Goal: Use online tool/utility: Utilize a website feature to perform a specific function

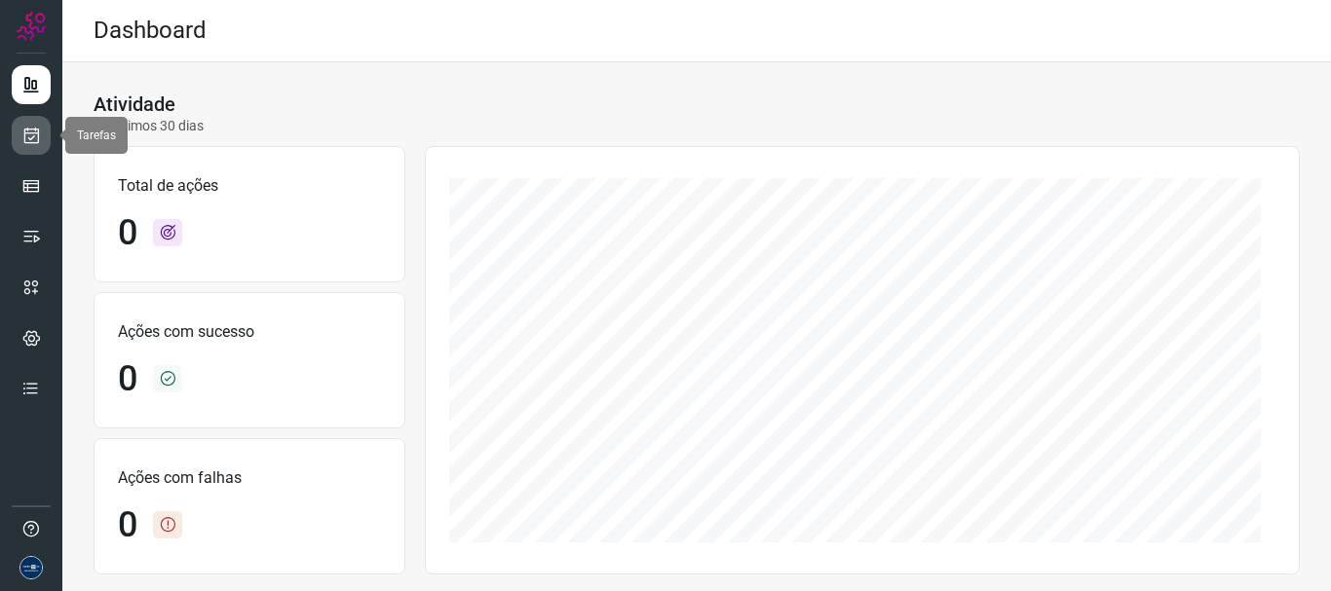
click at [38, 130] on icon at bounding box center [31, 135] width 20 height 19
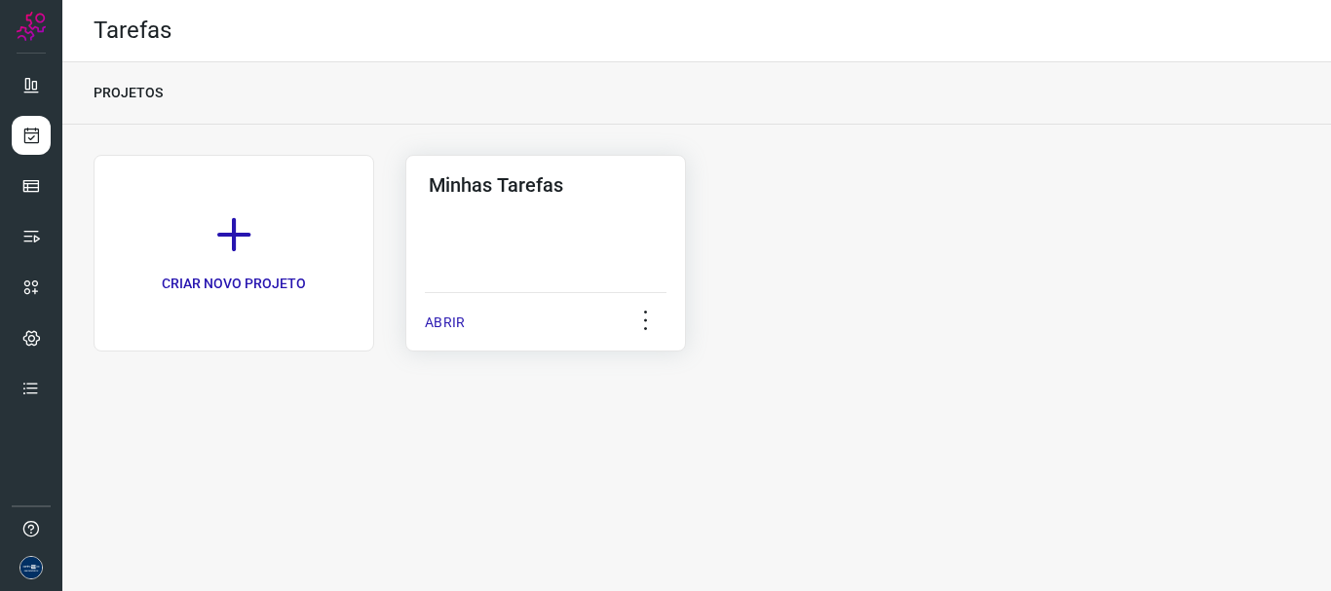
click at [440, 311] on div "ABRIR" at bounding box center [546, 316] width 242 height 49
click at [430, 321] on p "ABRIR" at bounding box center [445, 323] width 40 height 20
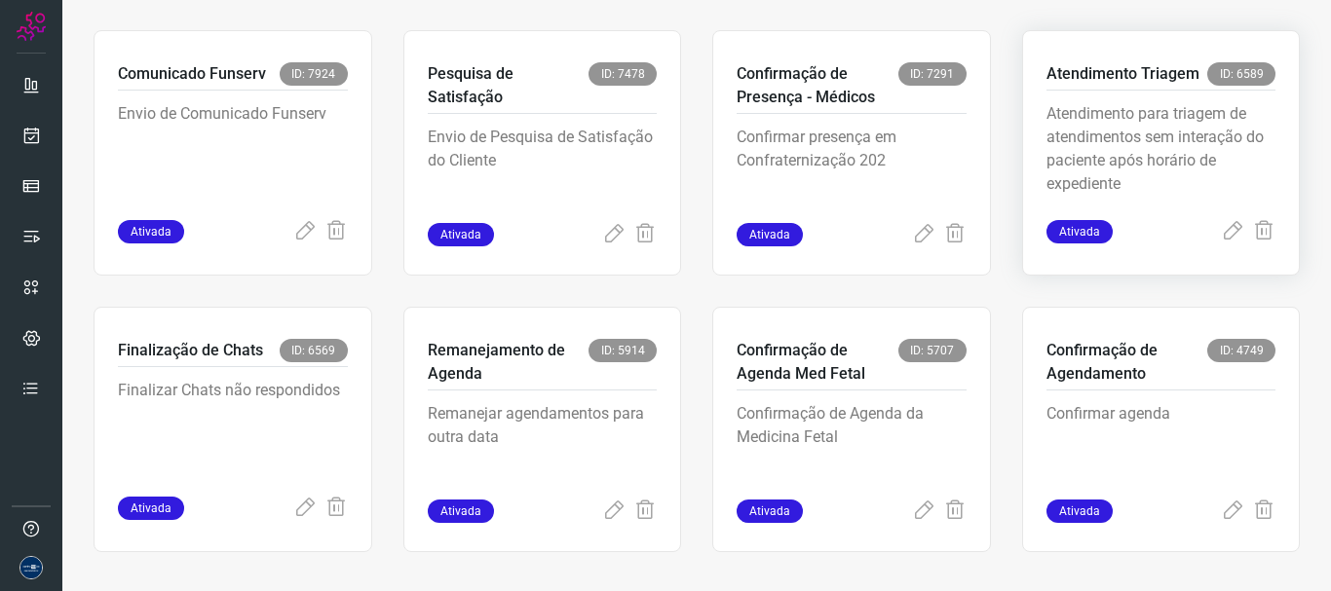
scroll to position [411, 0]
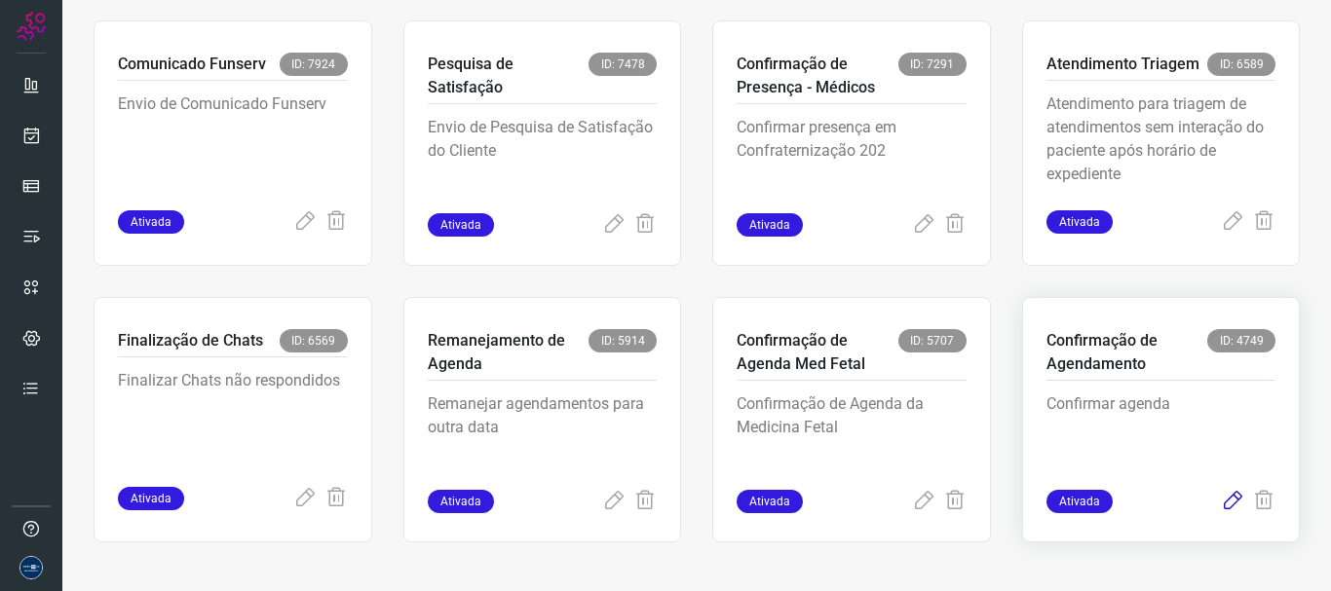
click at [1221, 501] on icon at bounding box center [1232, 501] width 23 height 23
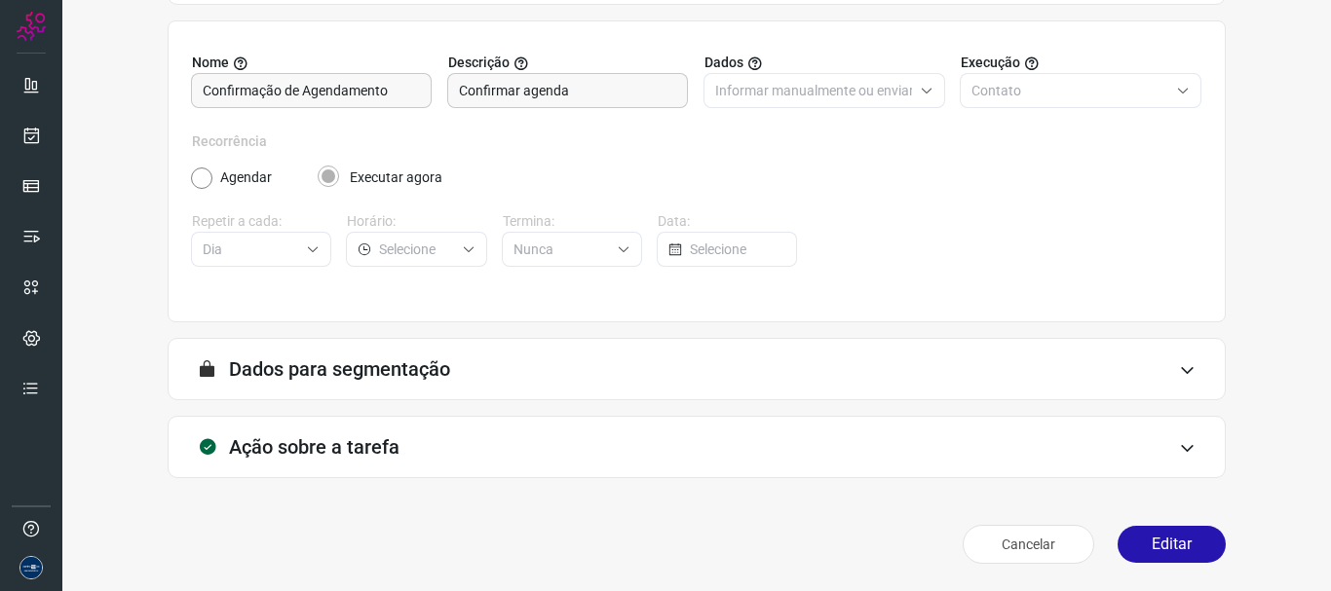
scroll to position [170, 0]
click at [1118, 530] on button "Editar" at bounding box center [1171, 544] width 108 height 37
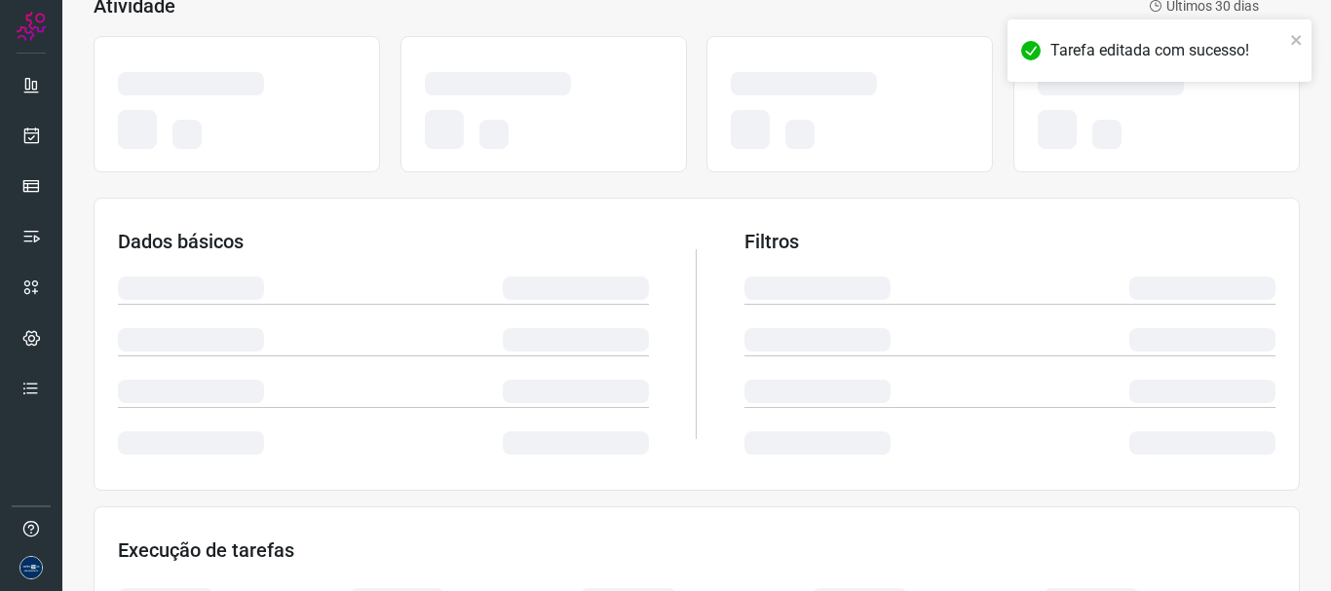
scroll to position [450, 0]
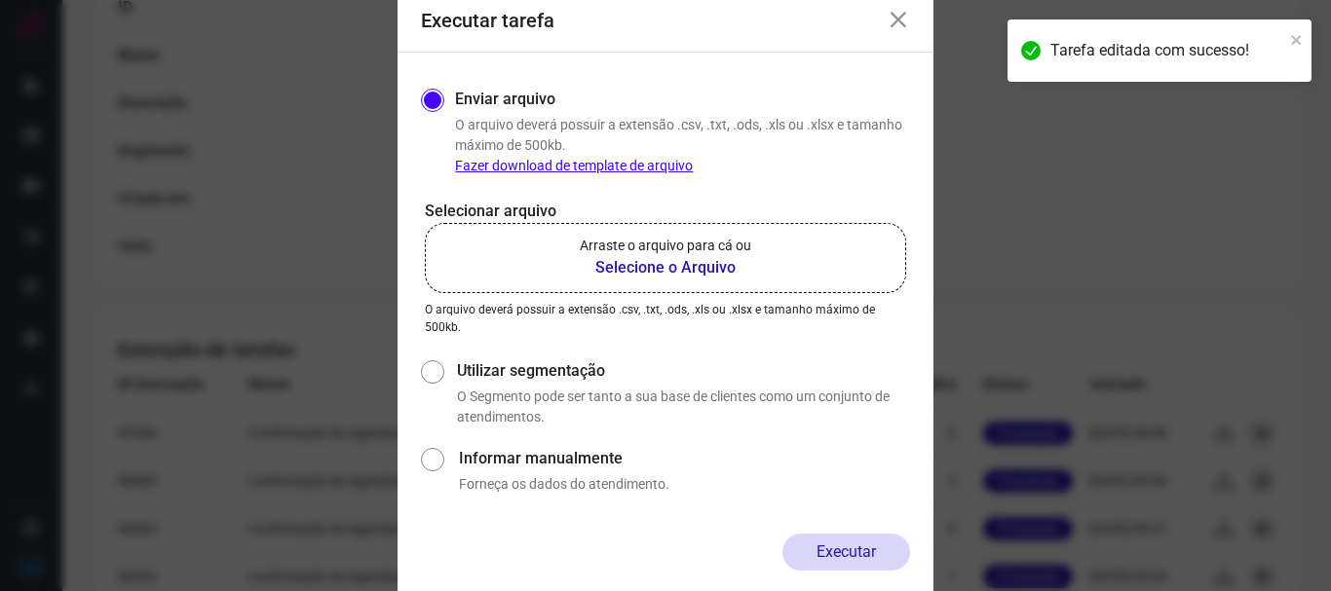
click at [723, 282] on label "Arraste o arquivo para cá ou Selecione o Arquivo" at bounding box center [665, 258] width 481 height 70
click at [0, 0] on input "Arraste o arquivo para cá ou Selecione o Arquivo" at bounding box center [0, 0] width 0 height 0
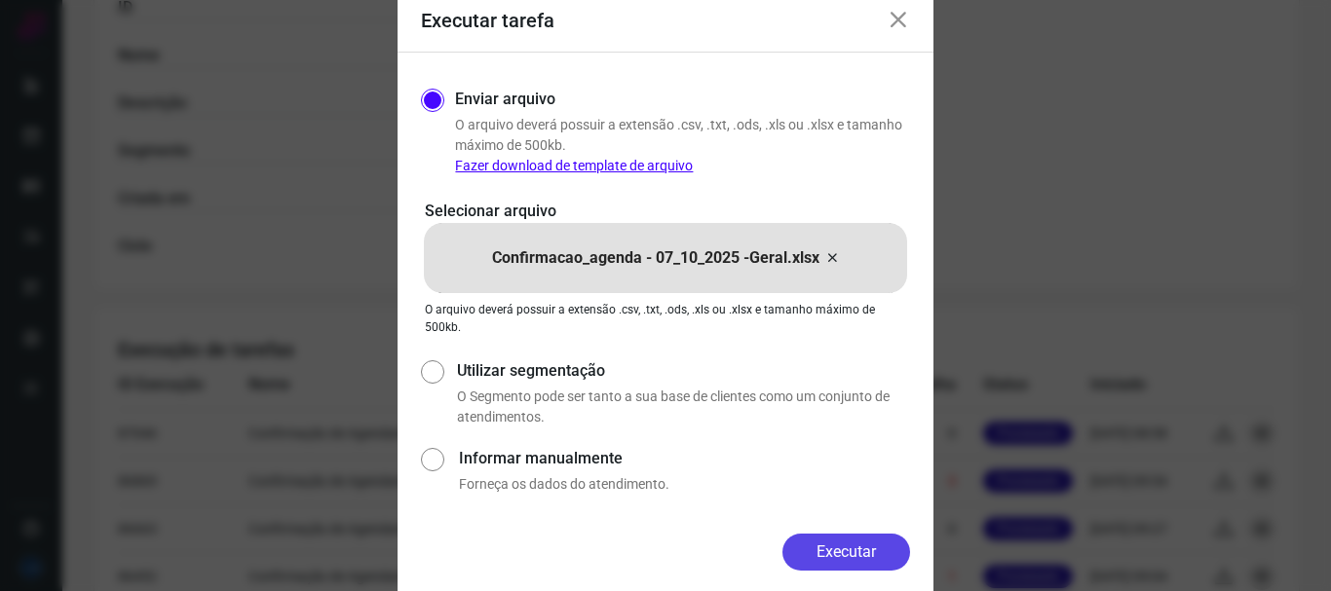
click at [844, 555] on button "Executar" at bounding box center [846, 552] width 128 height 37
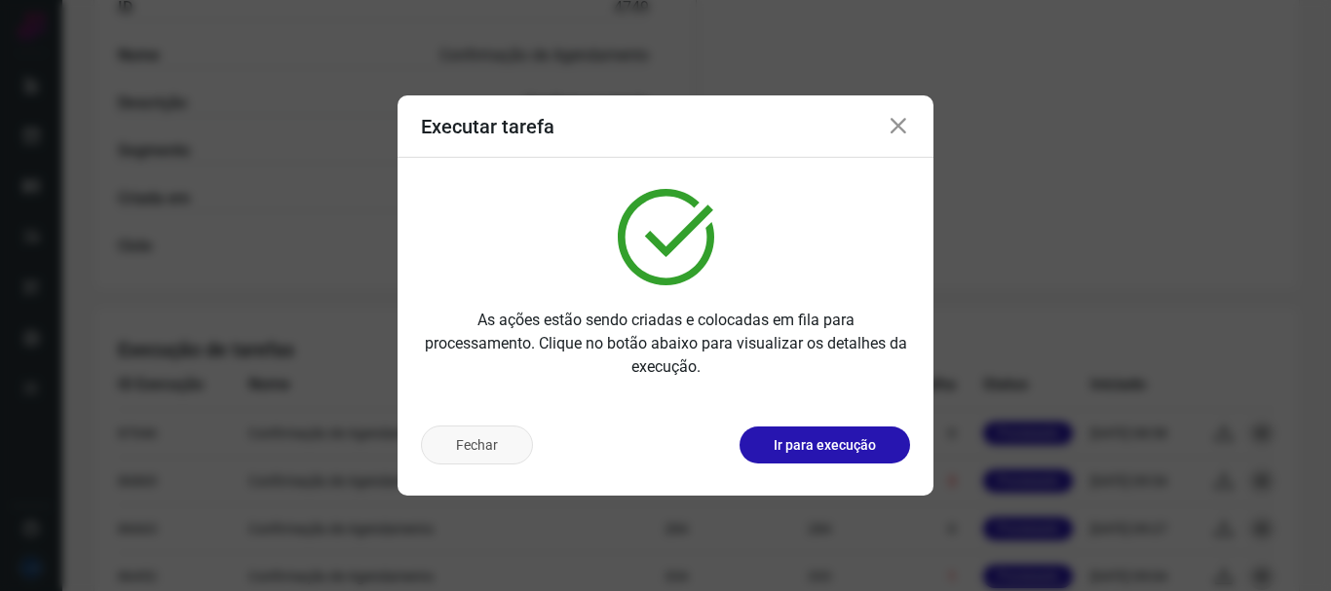
click at [494, 446] on button "Fechar" at bounding box center [477, 445] width 112 height 39
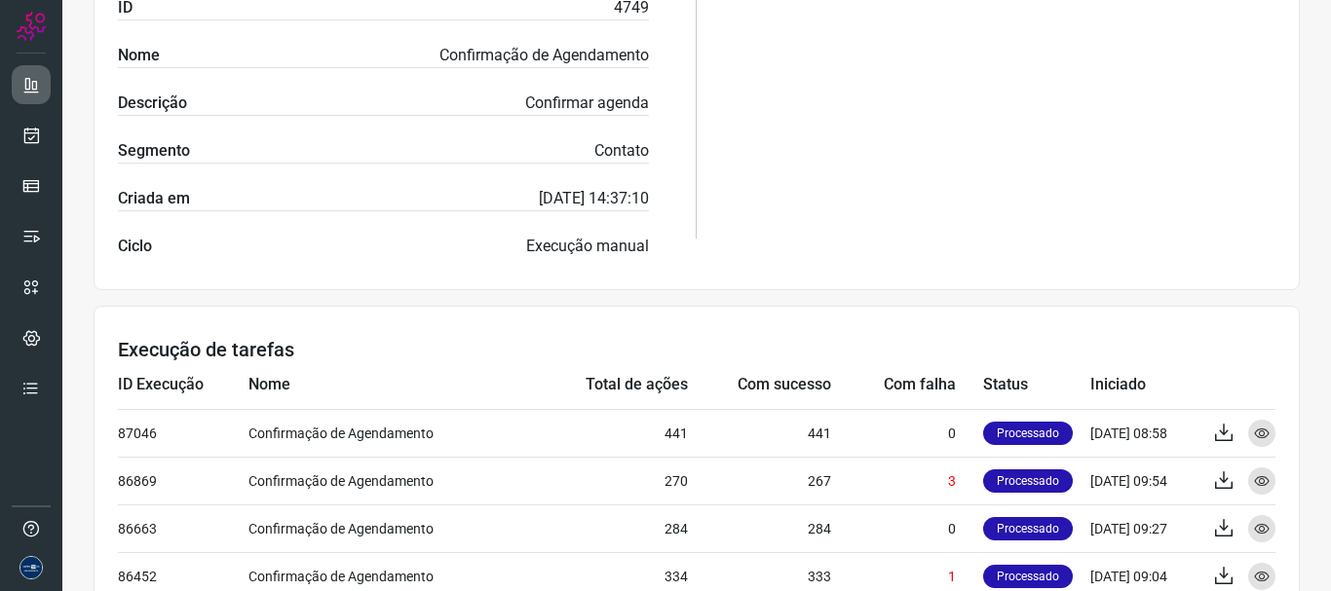
click at [44, 89] on link at bounding box center [31, 84] width 39 height 39
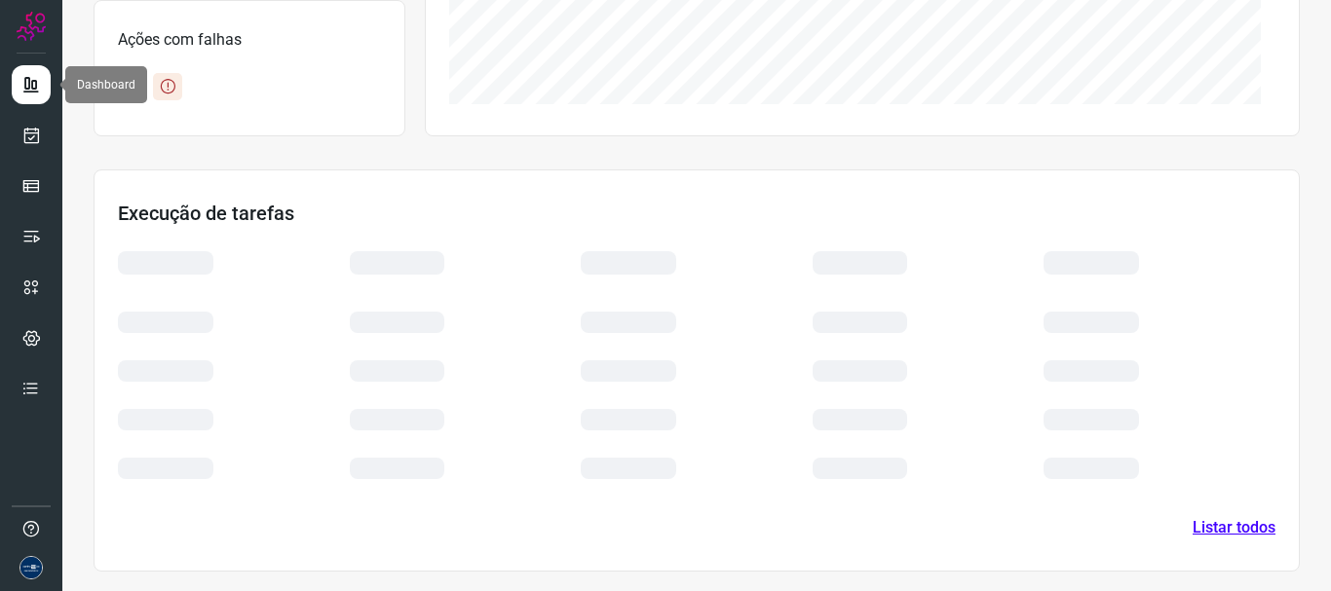
scroll to position [438, 0]
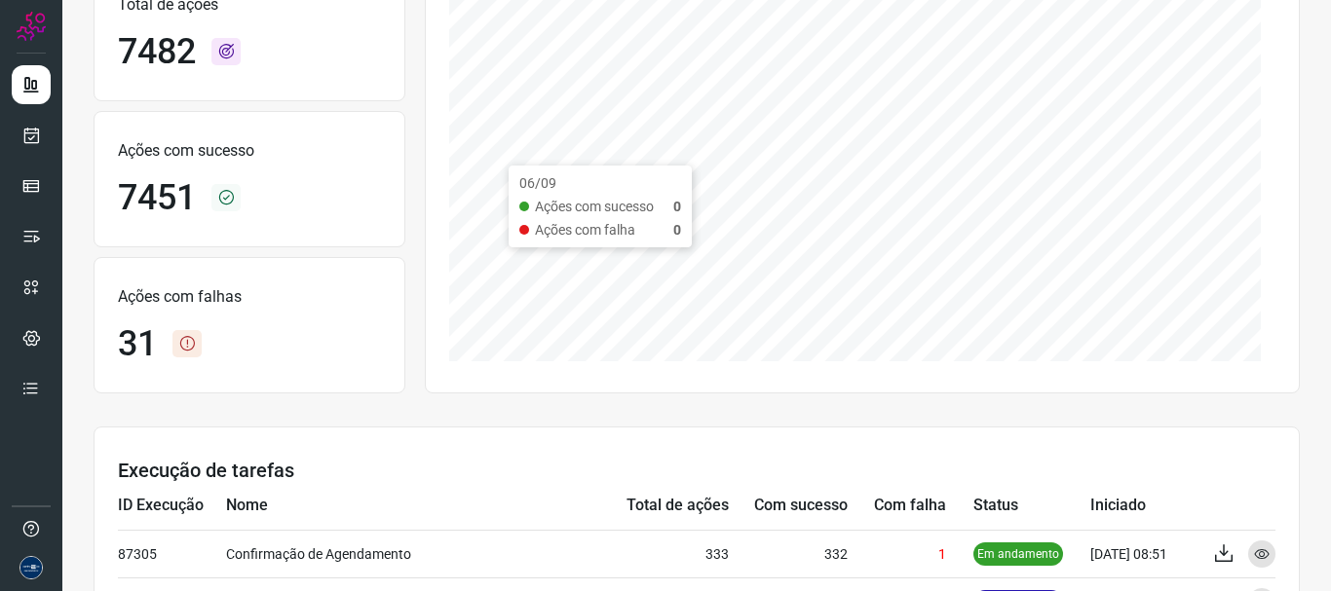
scroll to position [292, 0]
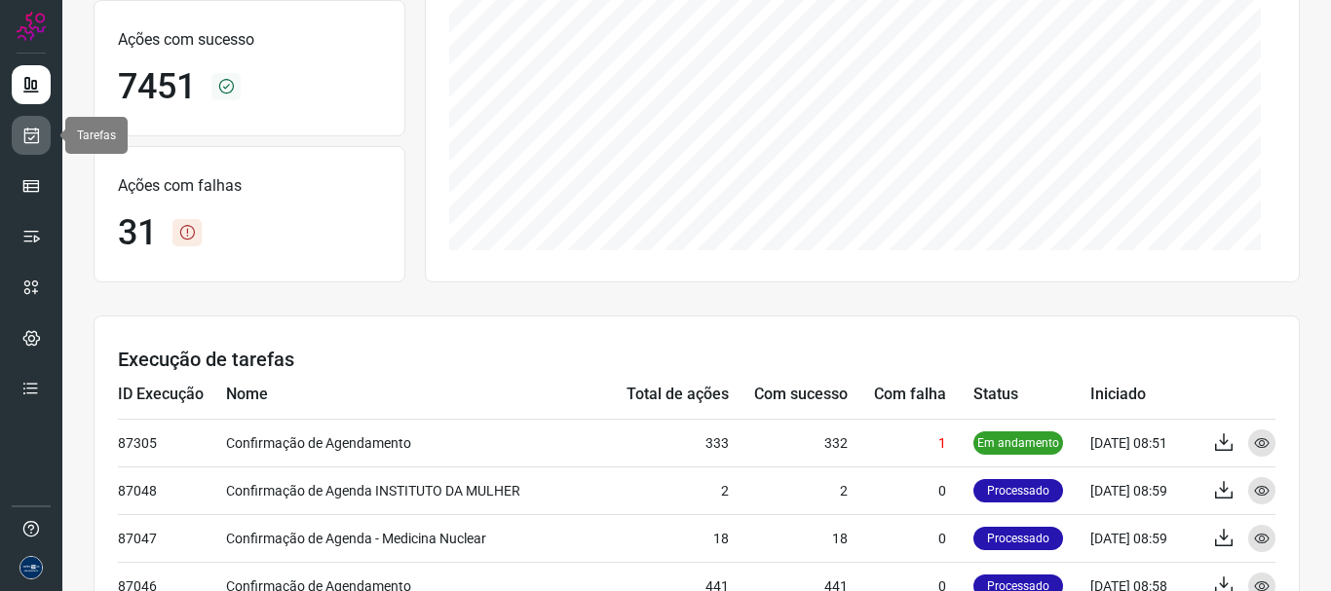
click at [37, 131] on icon at bounding box center [31, 135] width 20 height 19
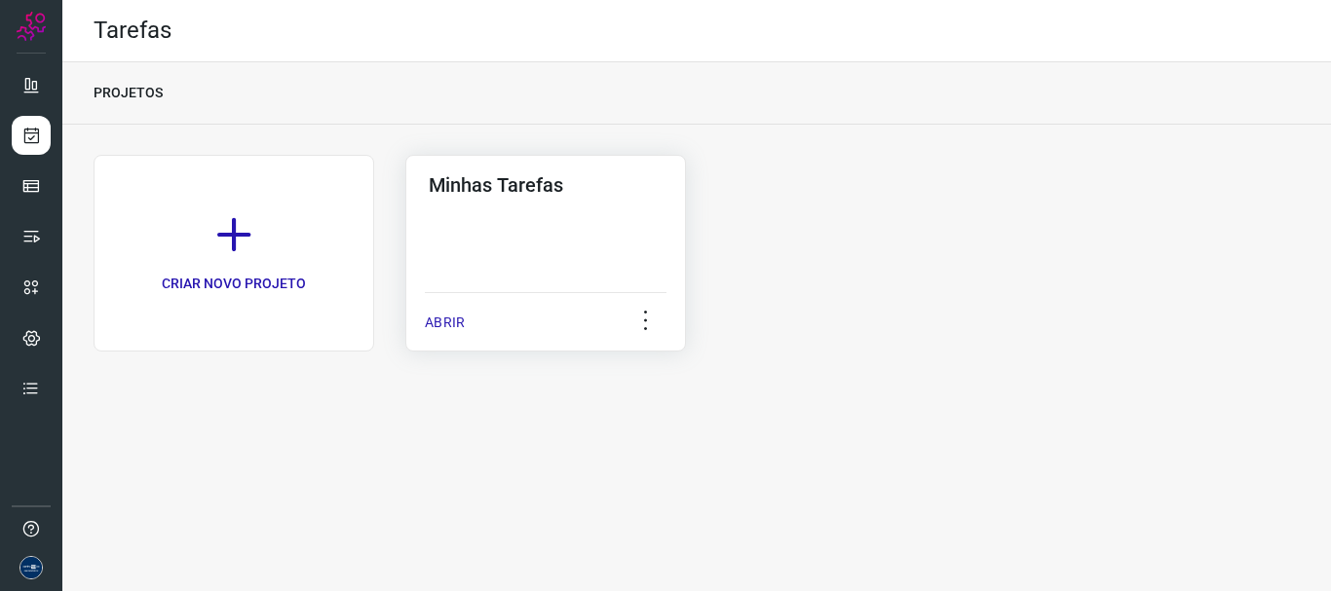
click at [482, 319] on div "ABRIR" at bounding box center [546, 316] width 242 height 49
click at [438, 319] on p "ABRIR" at bounding box center [445, 323] width 40 height 20
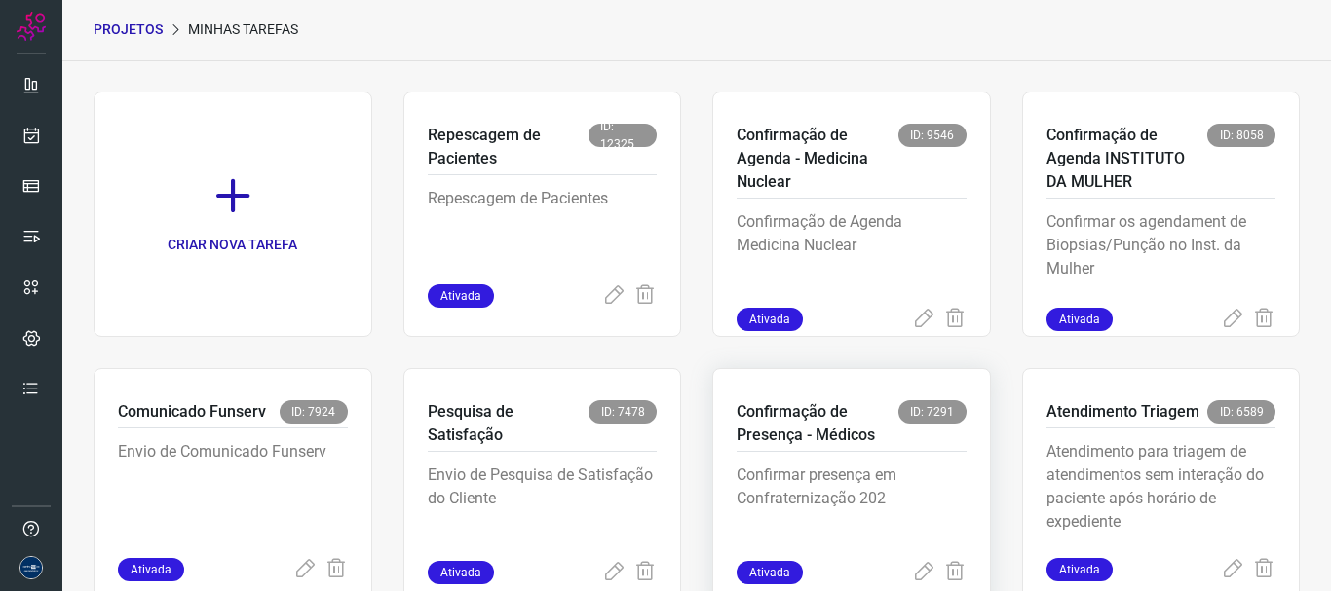
scroll to position [97, 0]
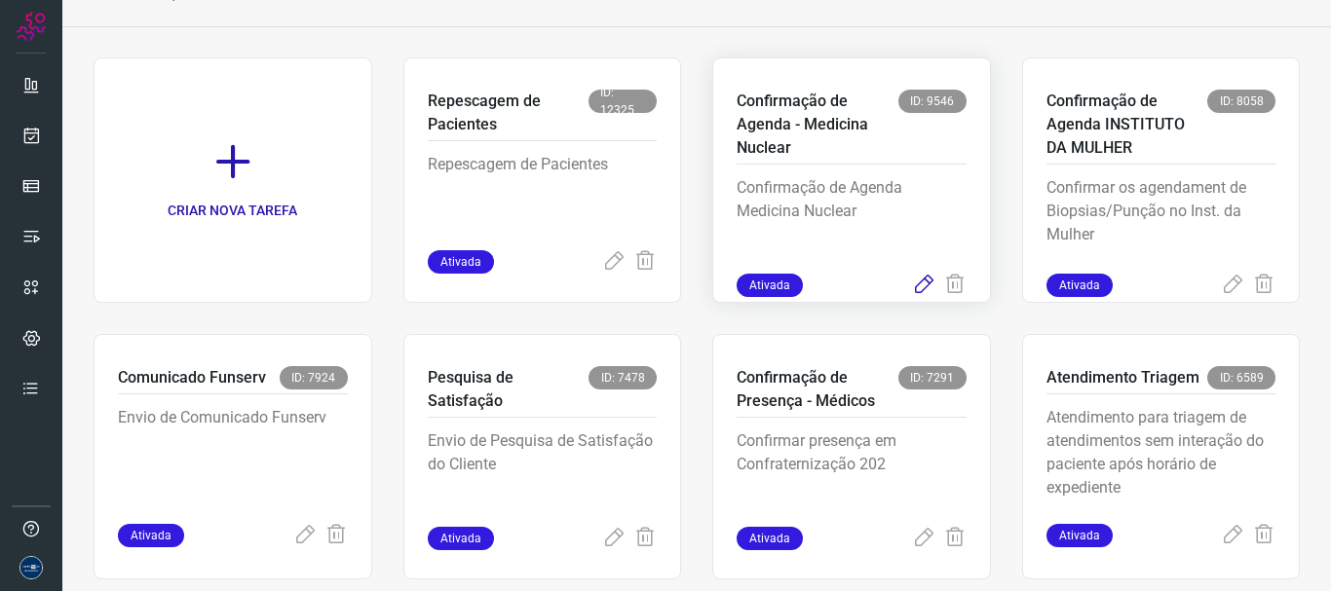
click at [917, 281] on icon at bounding box center [923, 285] width 23 height 23
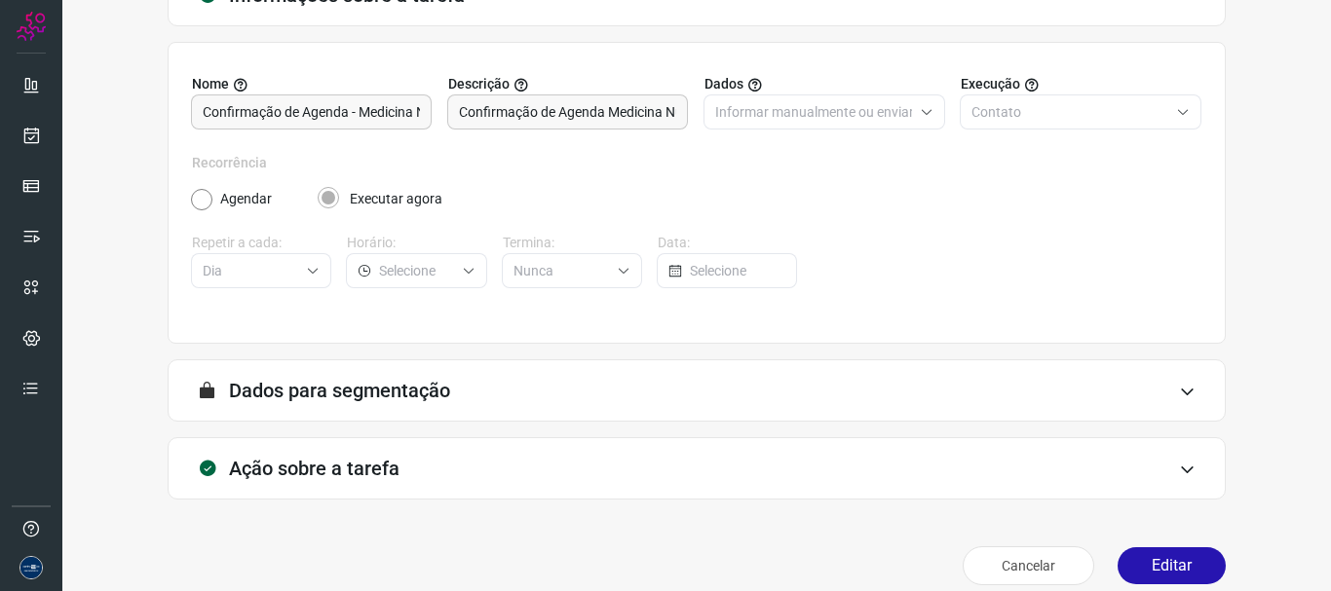
scroll to position [170, 0]
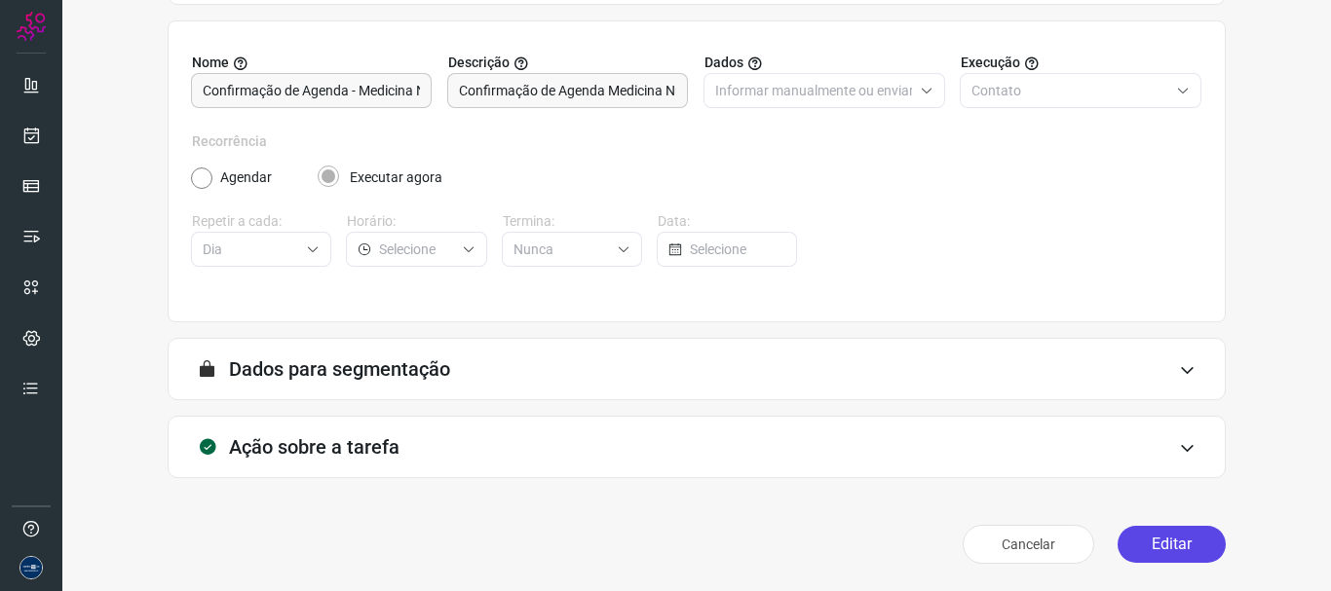
click at [1153, 535] on button "Editar" at bounding box center [1171, 544] width 108 height 37
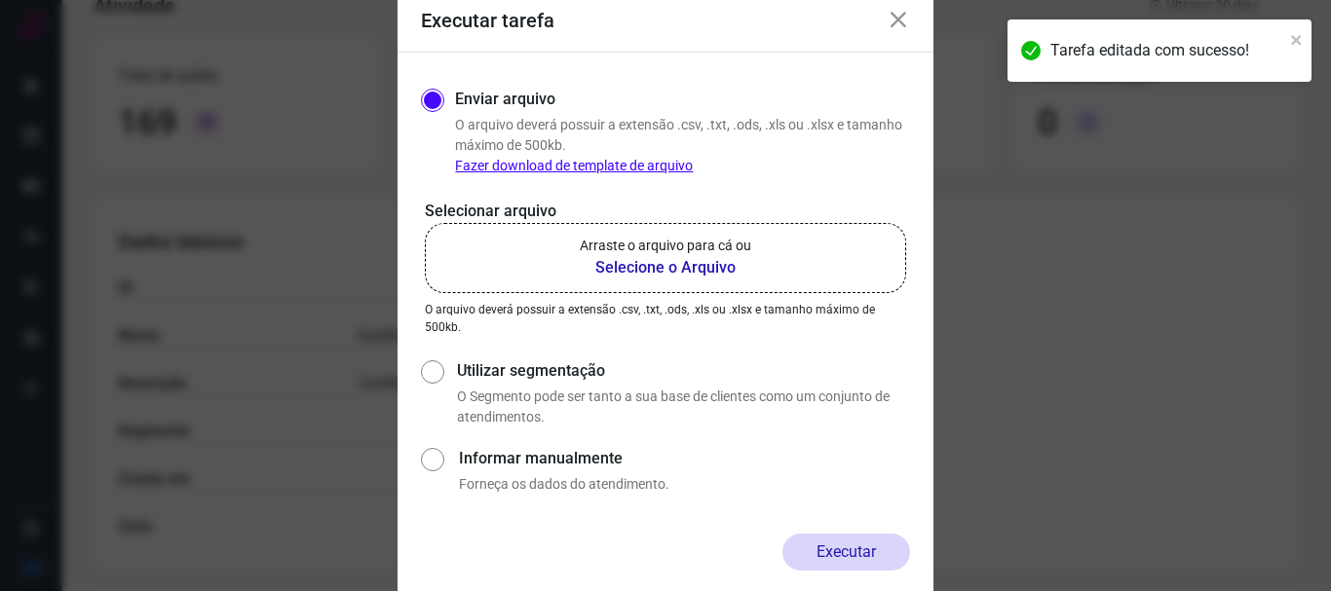
click at [717, 264] on b "Selecione o Arquivo" at bounding box center [665, 267] width 171 height 23
click at [0, 0] on input "Arraste o arquivo para cá ou Selecione o Arquivo" at bounding box center [0, 0] width 0 height 0
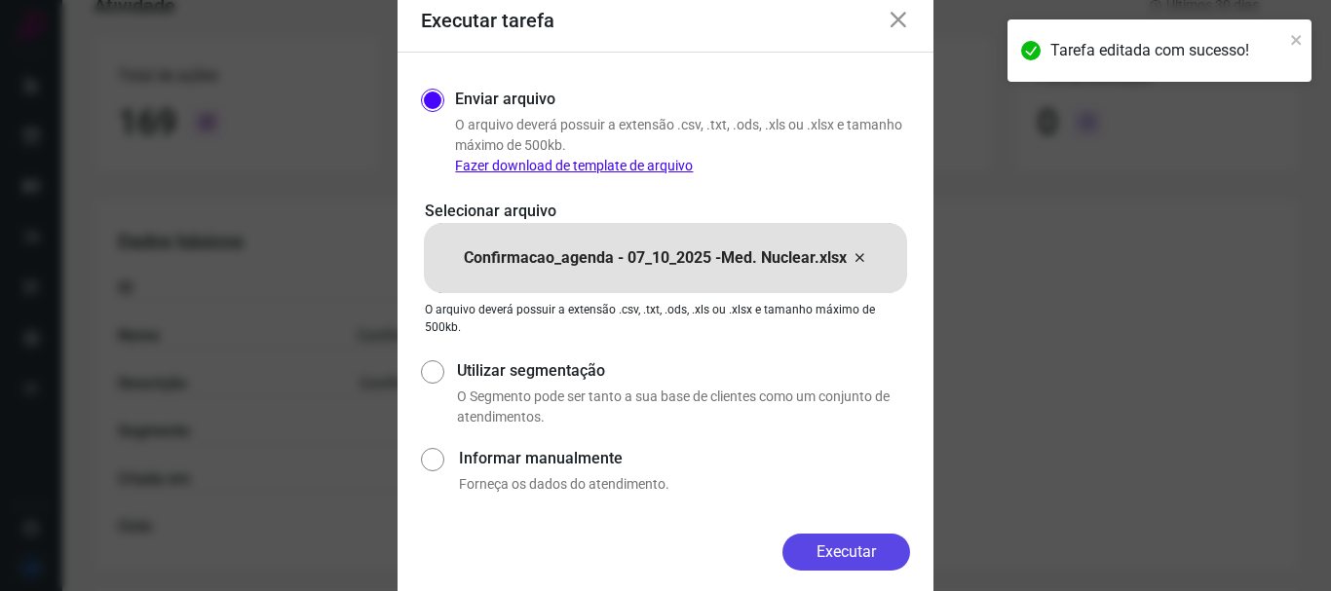
click at [884, 546] on button "Executar" at bounding box center [846, 552] width 128 height 37
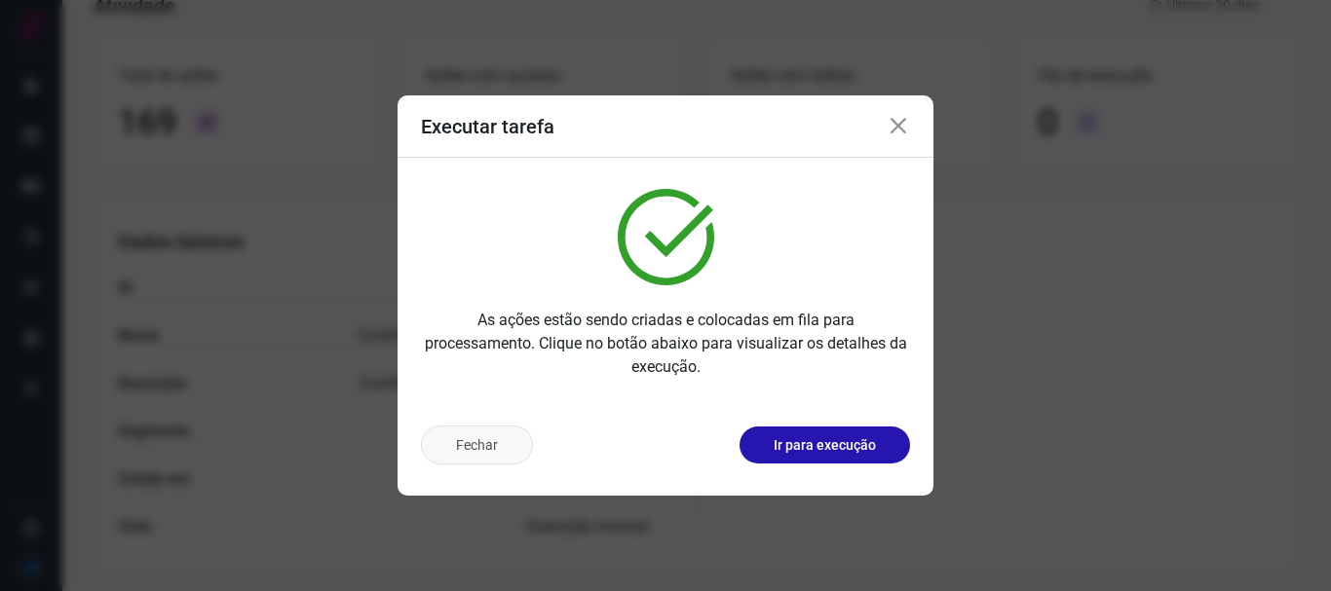
click at [451, 444] on button "Fechar" at bounding box center [477, 445] width 112 height 39
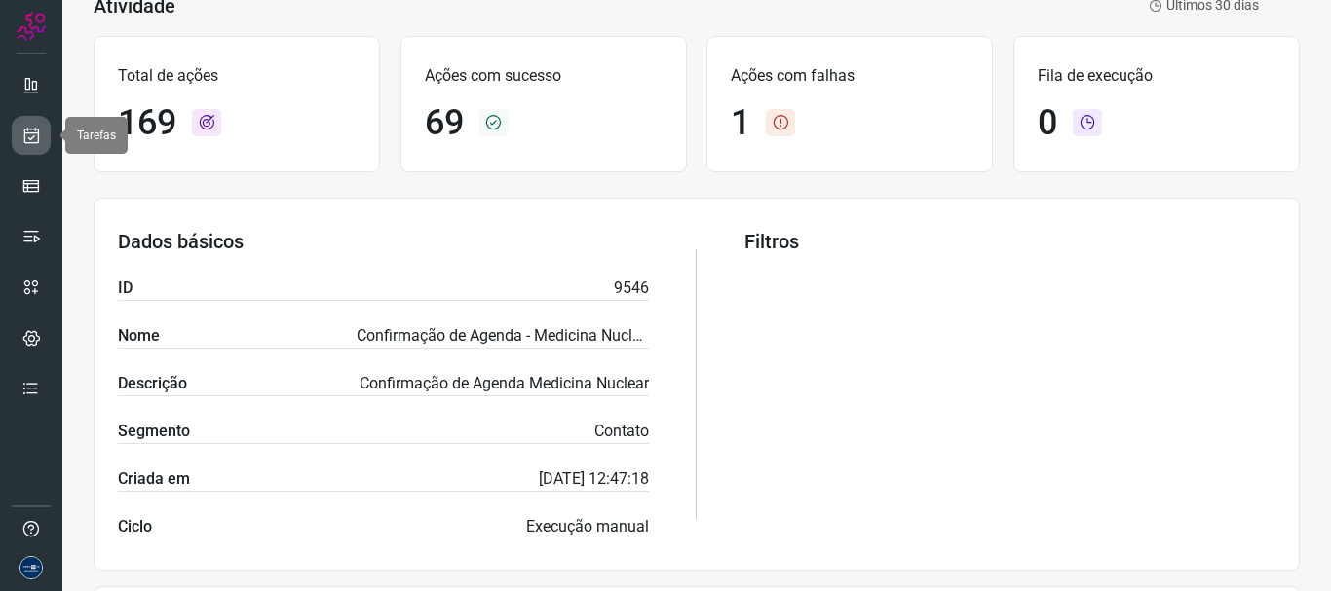
click at [30, 136] on icon at bounding box center [31, 135] width 20 height 19
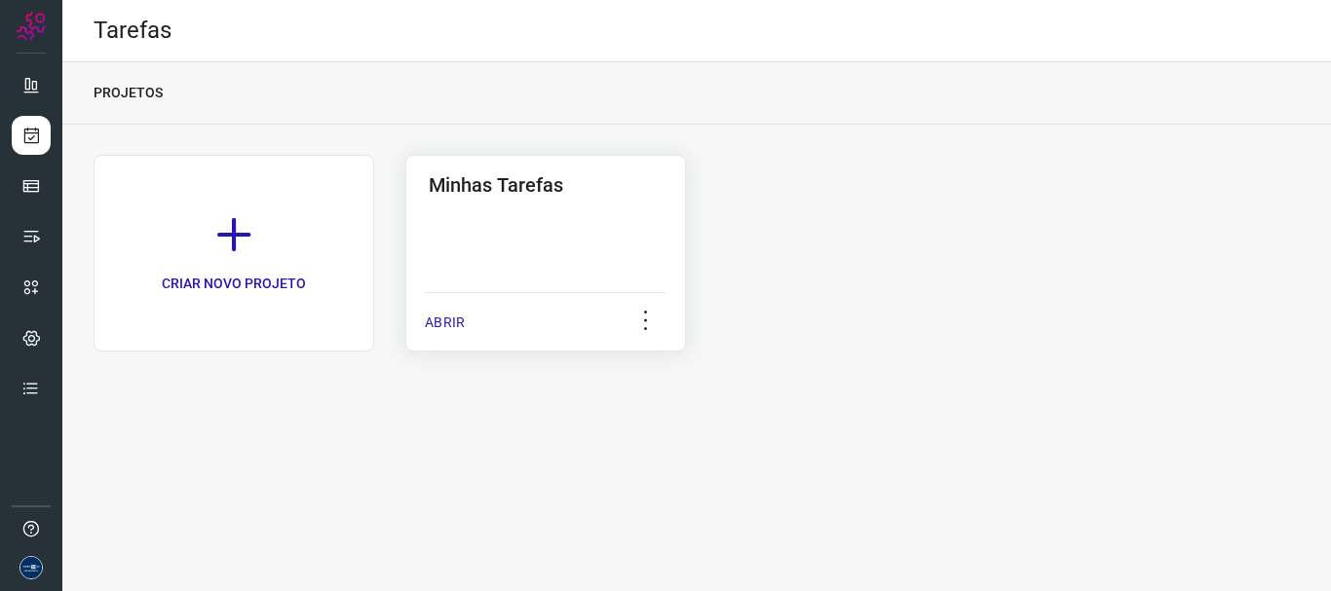
click at [466, 310] on div "ABRIR" at bounding box center [546, 316] width 242 height 49
click at [456, 321] on p "ABRIR" at bounding box center [445, 323] width 40 height 20
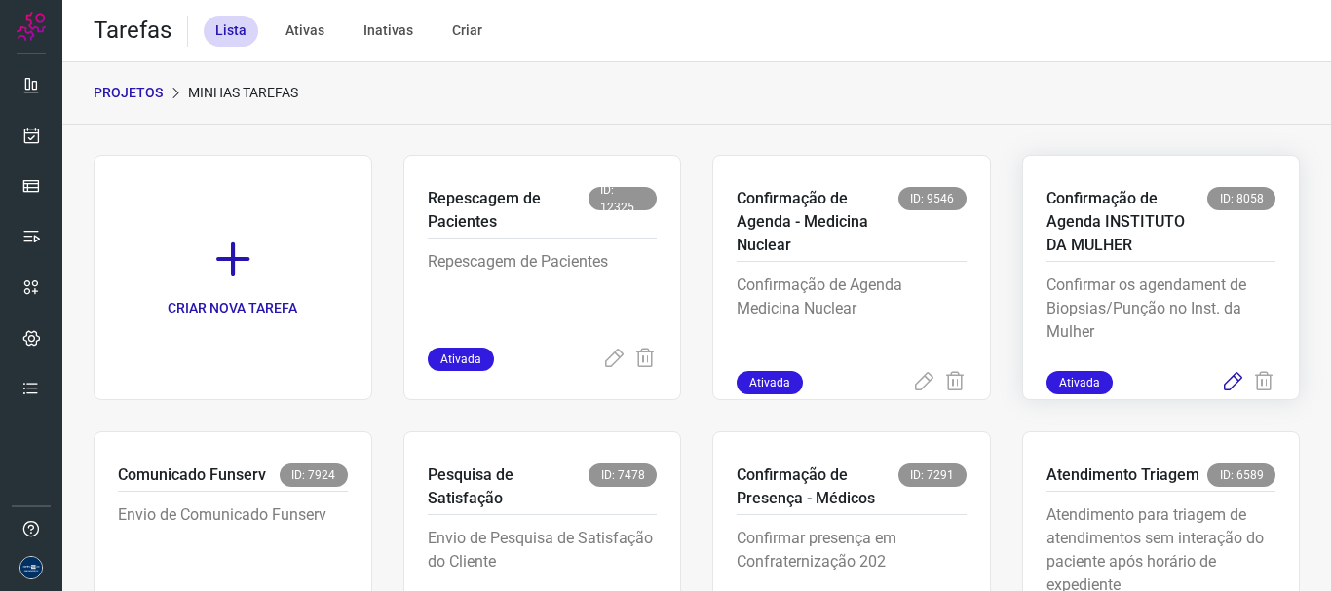
click at [1221, 387] on icon at bounding box center [1232, 382] width 23 height 23
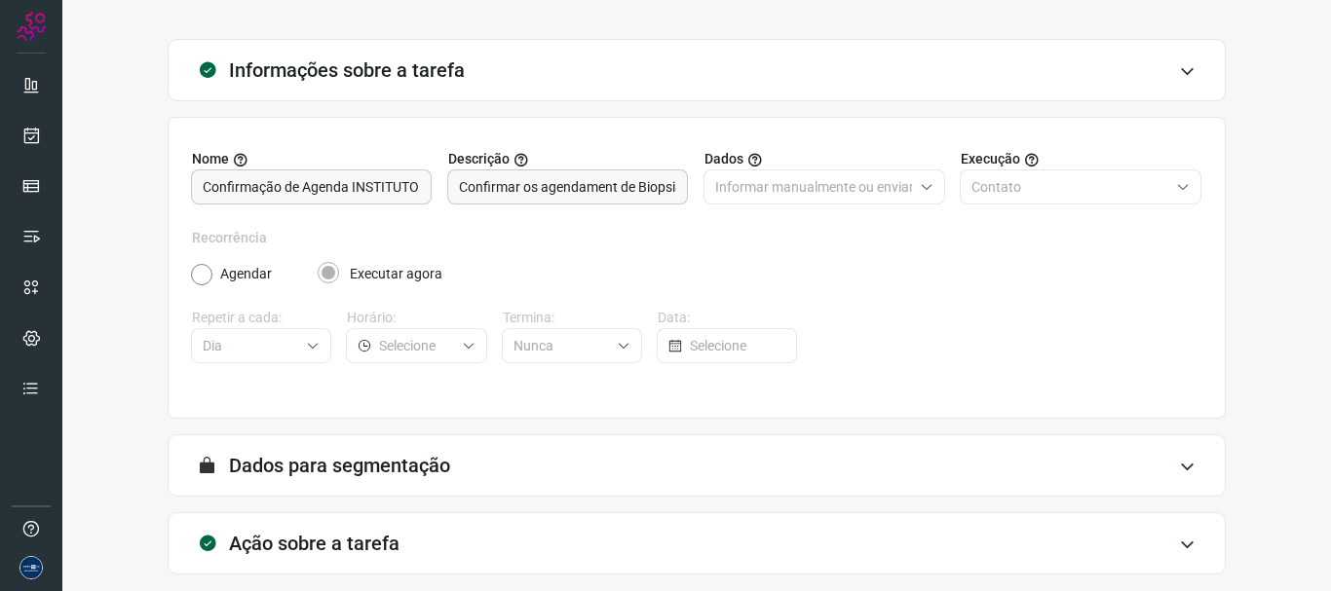
scroll to position [170, 0]
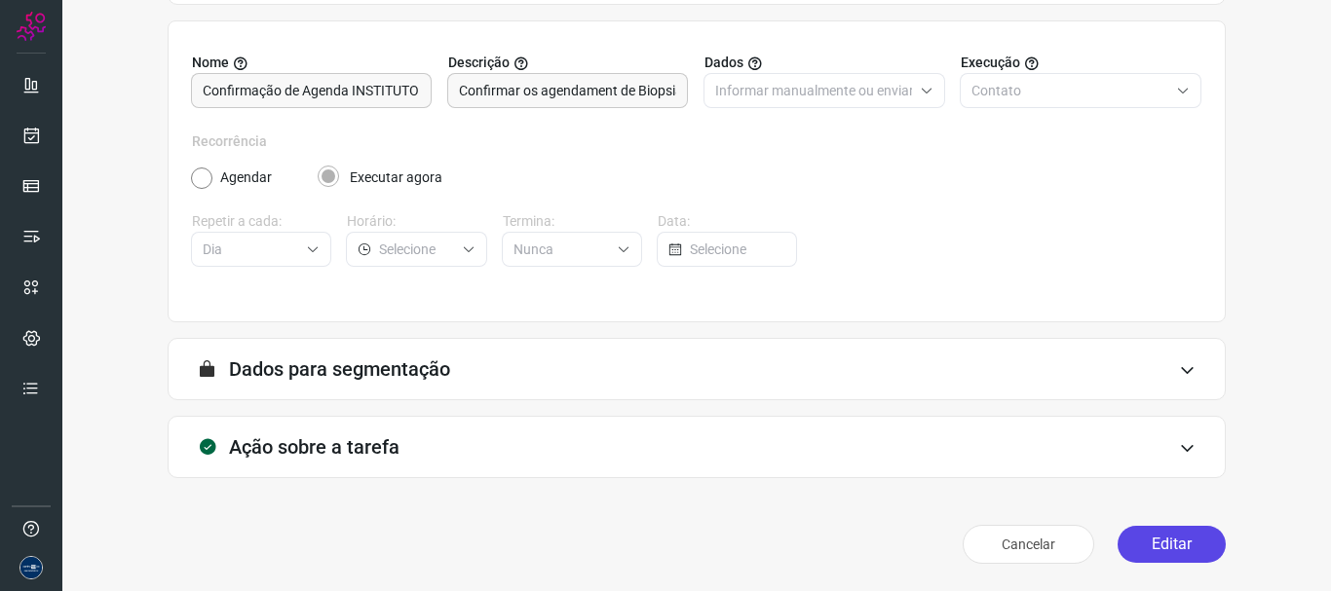
click at [1161, 536] on button "Editar" at bounding box center [1171, 544] width 108 height 37
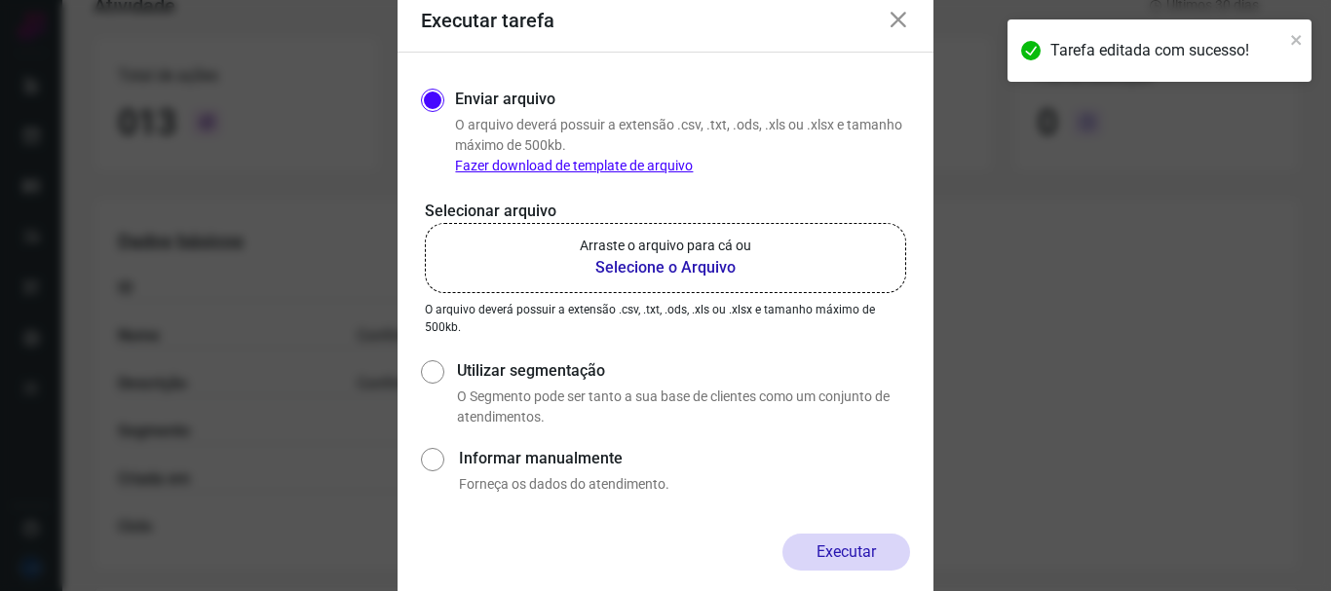
click at [743, 271] on b "Selecione o Arquivo" at bounding box center [665, 267] width 171 height 23
click at [0, 0] on input "Arraste o arquivo para cá ou Selecione o Arquivo" at bounding box center [0, 0] width 0 height 0
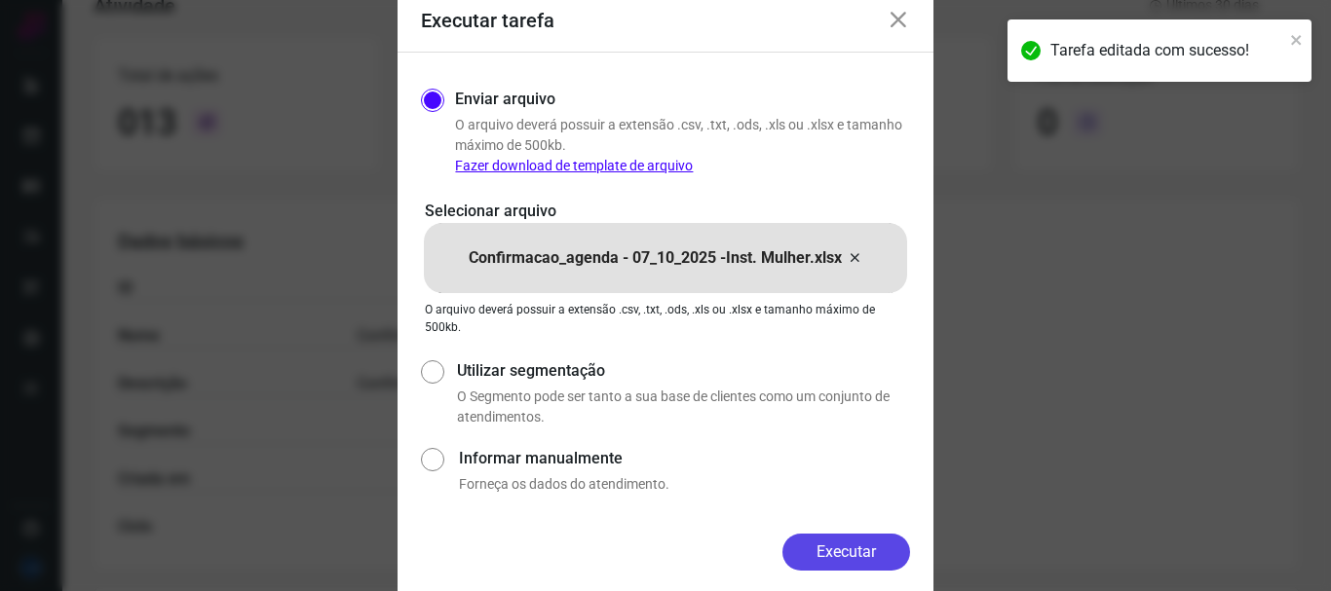
click at [870, 546] on button "Executar" at bounding box center [846, 552] width 128 height 37
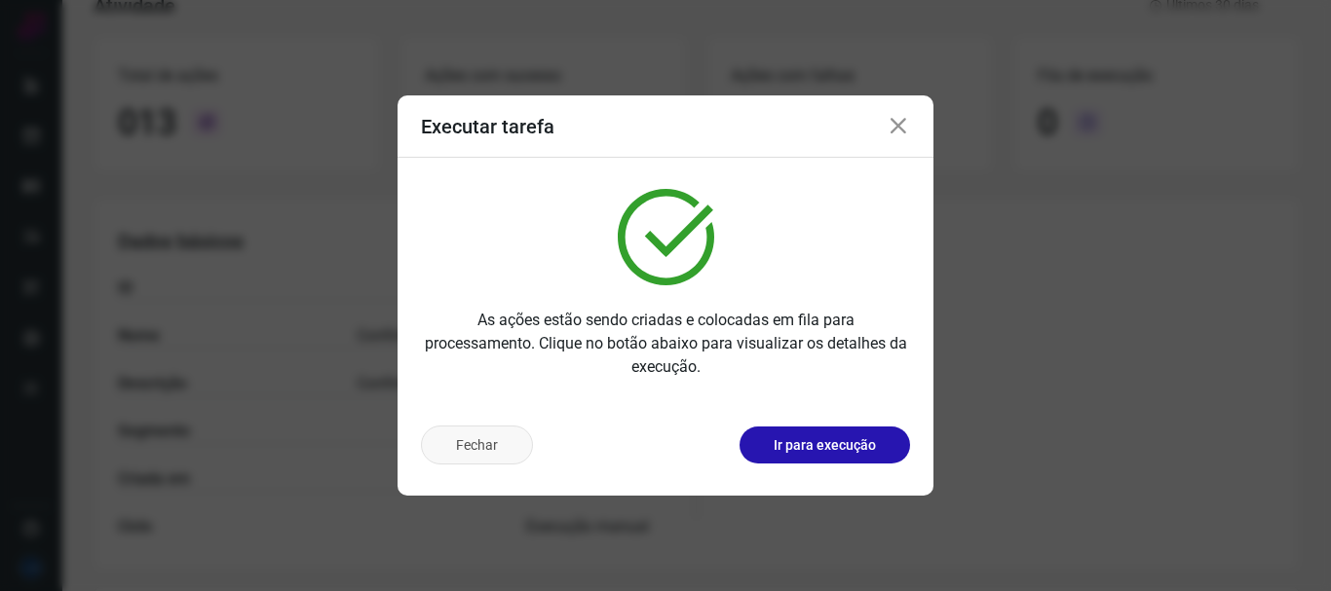
click at [462, 451] on button "Fechar" at bounding box center [477, 445] width 112 height 39
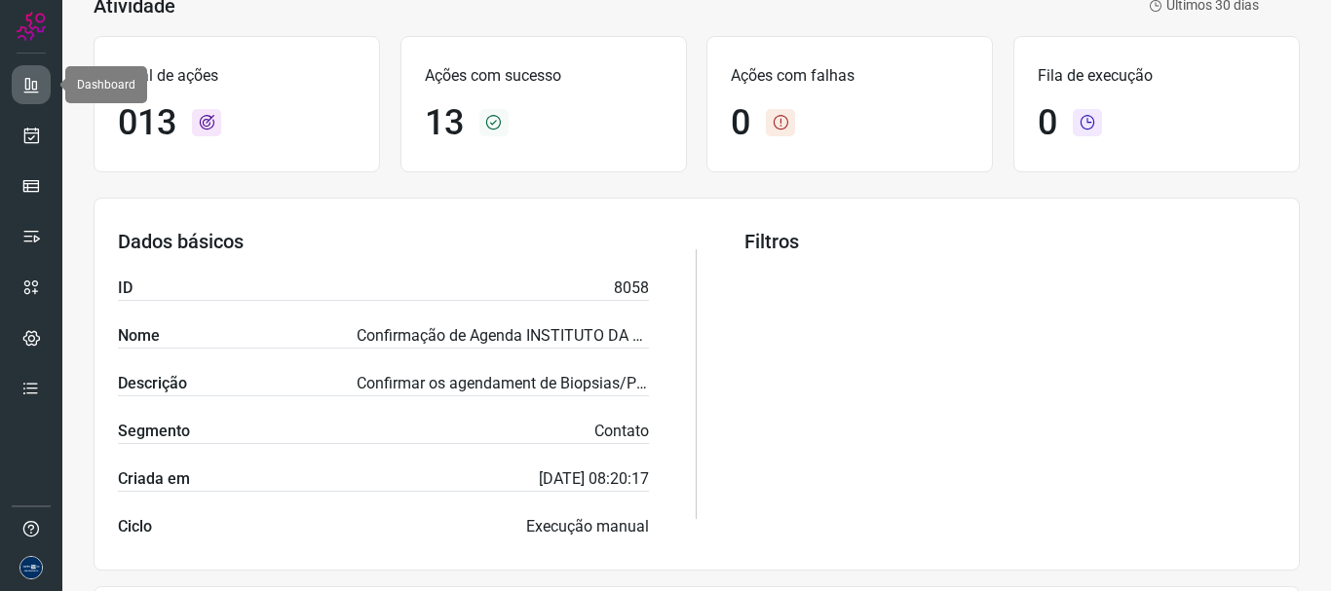
click at [38, 84] on icon at bounding box center [30, 84] width 19 height 19
